Goal: Transaction & Acquisition: Purchase product/service

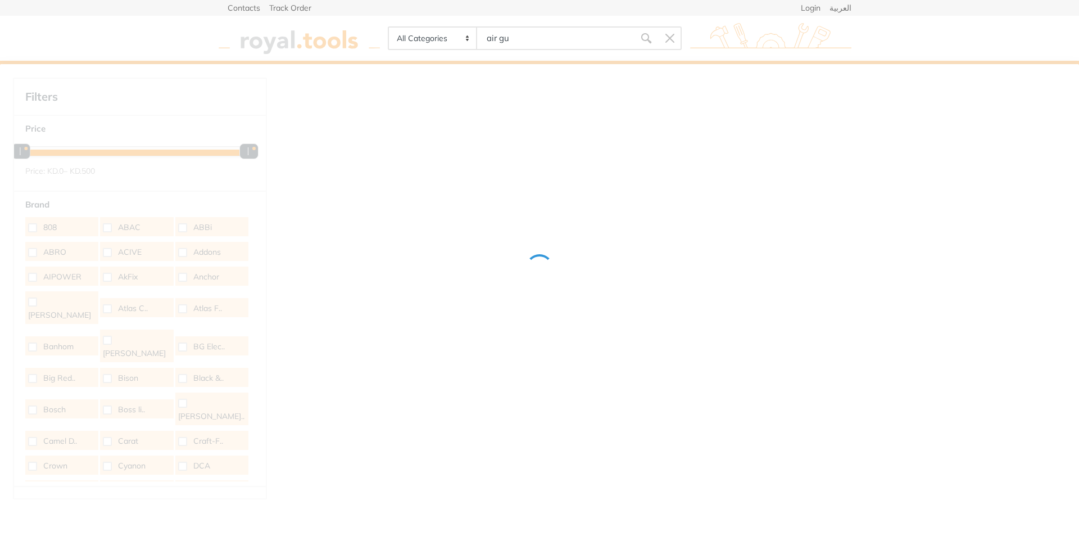
type input "air gun"
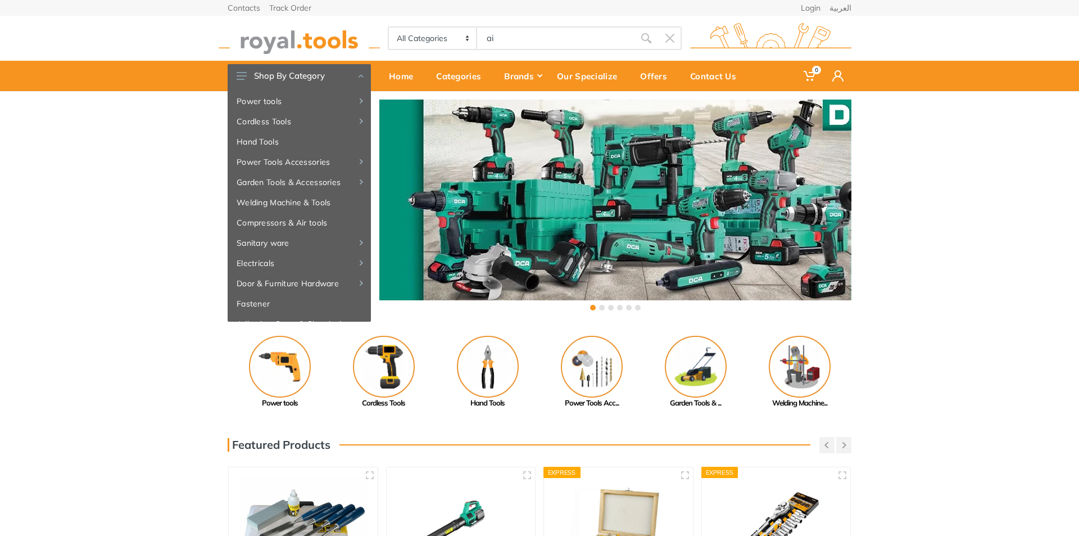
type input "a"
type input "k"
click at [483, 35] on input "air" at bounding box center [555, 38] width 157 height 24
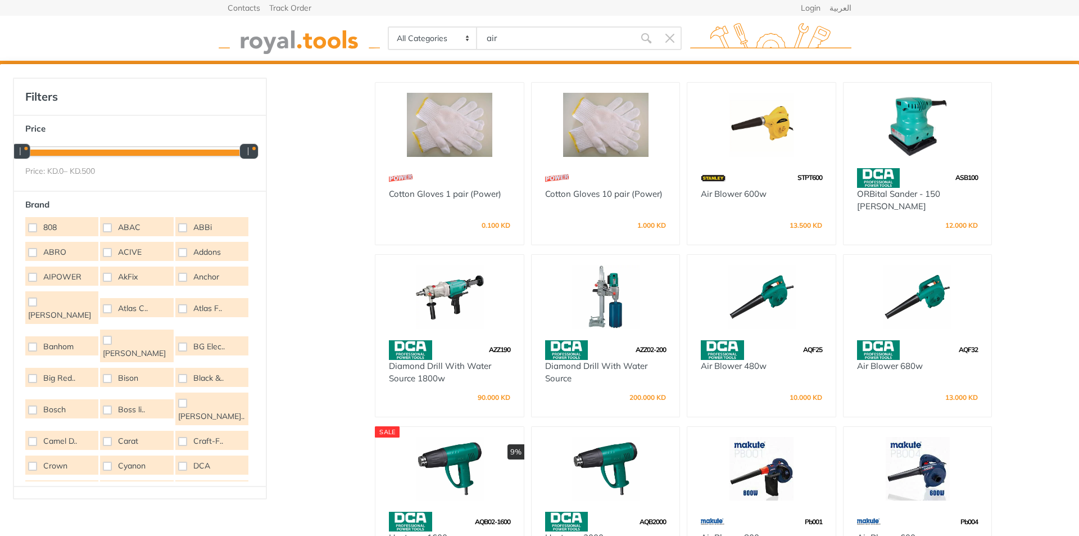
click at [441, 37] on select "All Categories Power tools Cordless Tools Hand Tools Power Tools Accessories Ga…" at bounding box center [433, 38] width 88 height 21
click at [505, 37] on input "air" at bounding box center [555, 38] width 157 height 24
drag, startPoint x: 540, startPoint y: 37, endPoint x: 463, endPoint y: 38, distance: 77.6
click at [464, 38] on div "All Categories Power tools Cordless Tools Hand Tools Power Tools Accessories Ga…" at bounding box center [535, 38] width 294 height 24
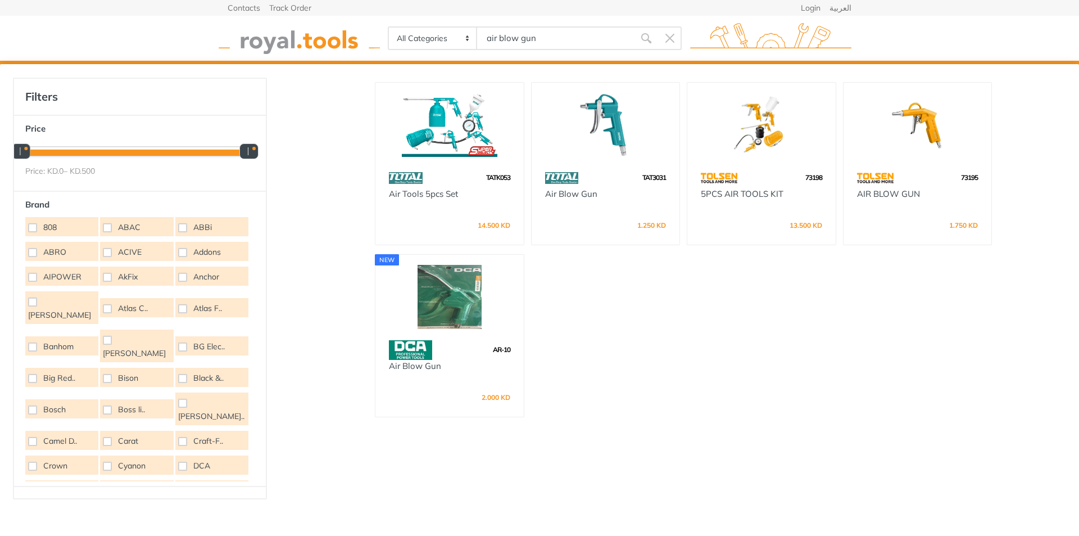
click at [445, 132] on img at bounding box center [450, 125] width 128 height 64
click at [722, 365] on div "TATK053 Air Tools 5pcs Set 14.500 KD TAT3031" at bounding box center [684, 303] width 624 height 451
click at [730, 311] on div "TATK053 Air Tools 5pcs Set 14.500 KD TAT3031" at bounding box center [684, 303] width 624 height 451
click at [495, 44] on input "air blow gun" at bounding box center [555, 38] width 157 height 24
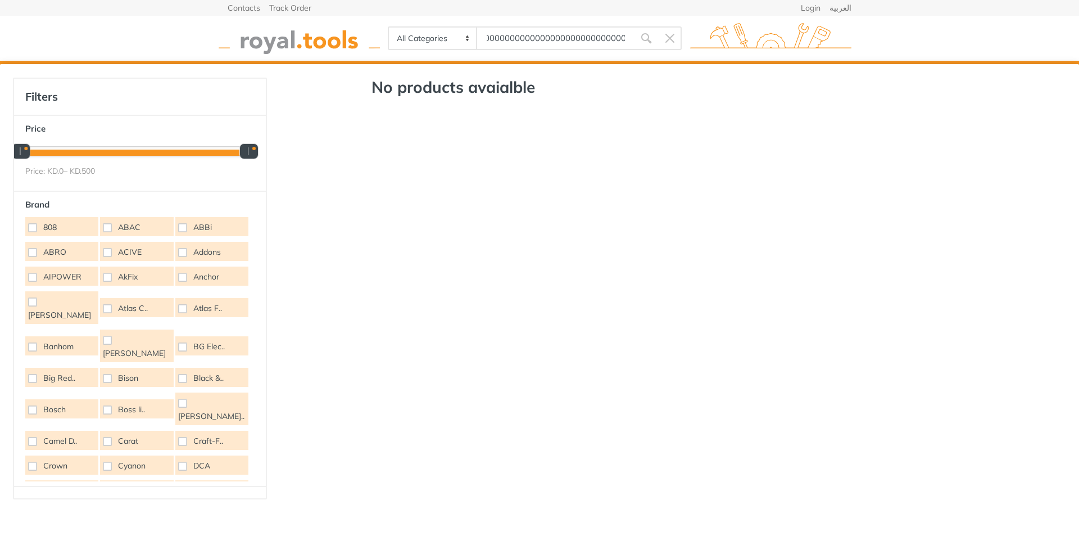
scroll to position [0, 202]
type input "ai0r blow gun 00000000000000000000000000000000000000000000000000000000."
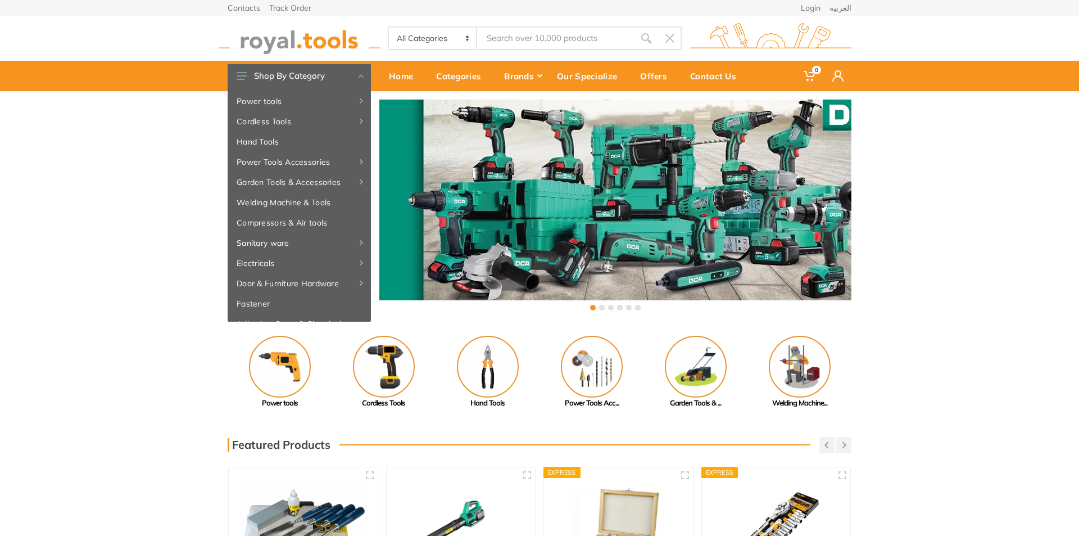
click at [495, 44] on input "Site search" at bounding box center [555, 38] width 157 height 24
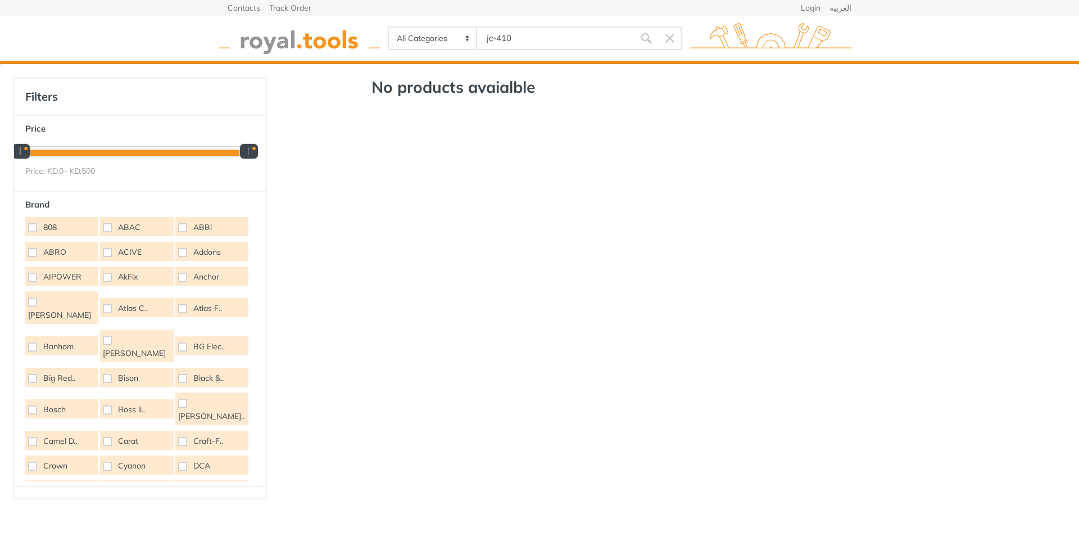
type input "jc-410"
